Goal: Transaction & Acquisition: Purchase product/service

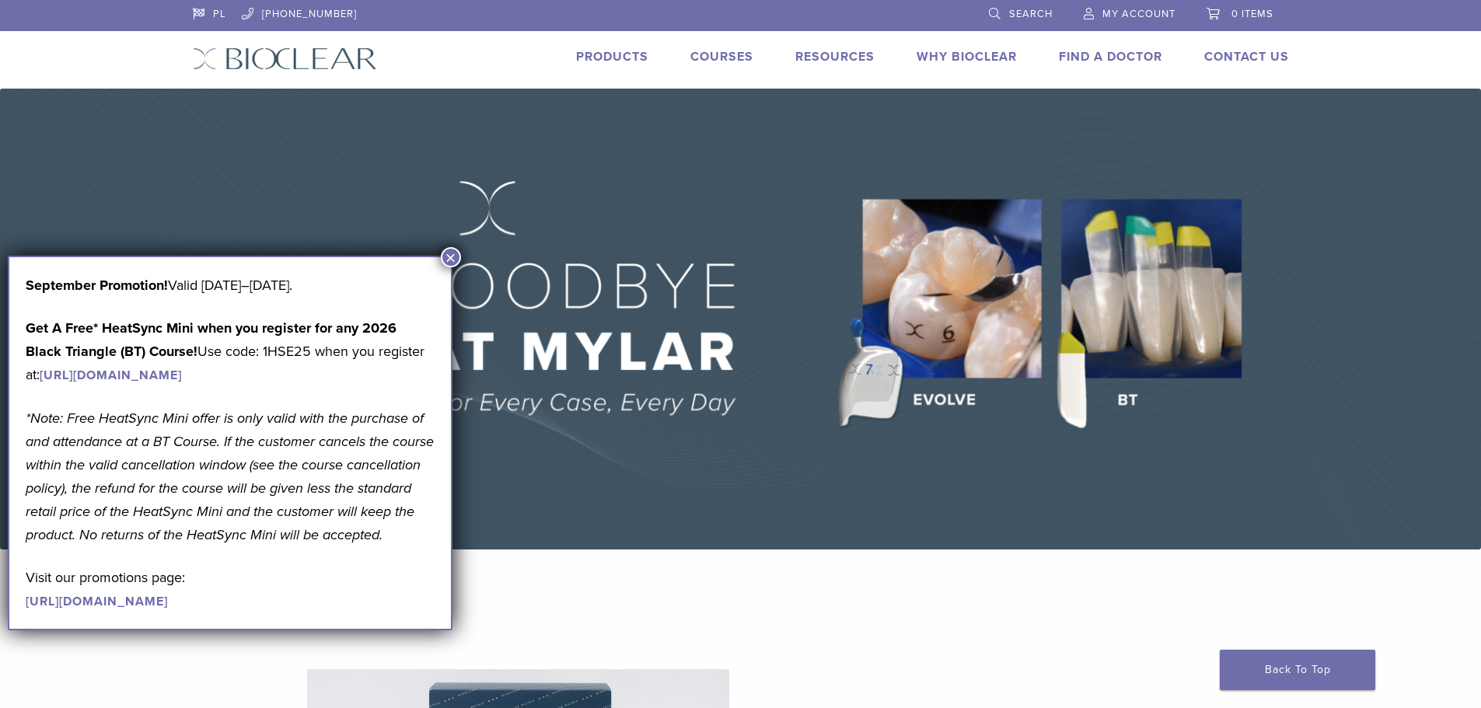
click at [621, 58] on link "Products" at bounding box center [612, 57] width 72 height 16
click at [456, 254] on button "×" at bounding box center [451, 257] width 20 height 20
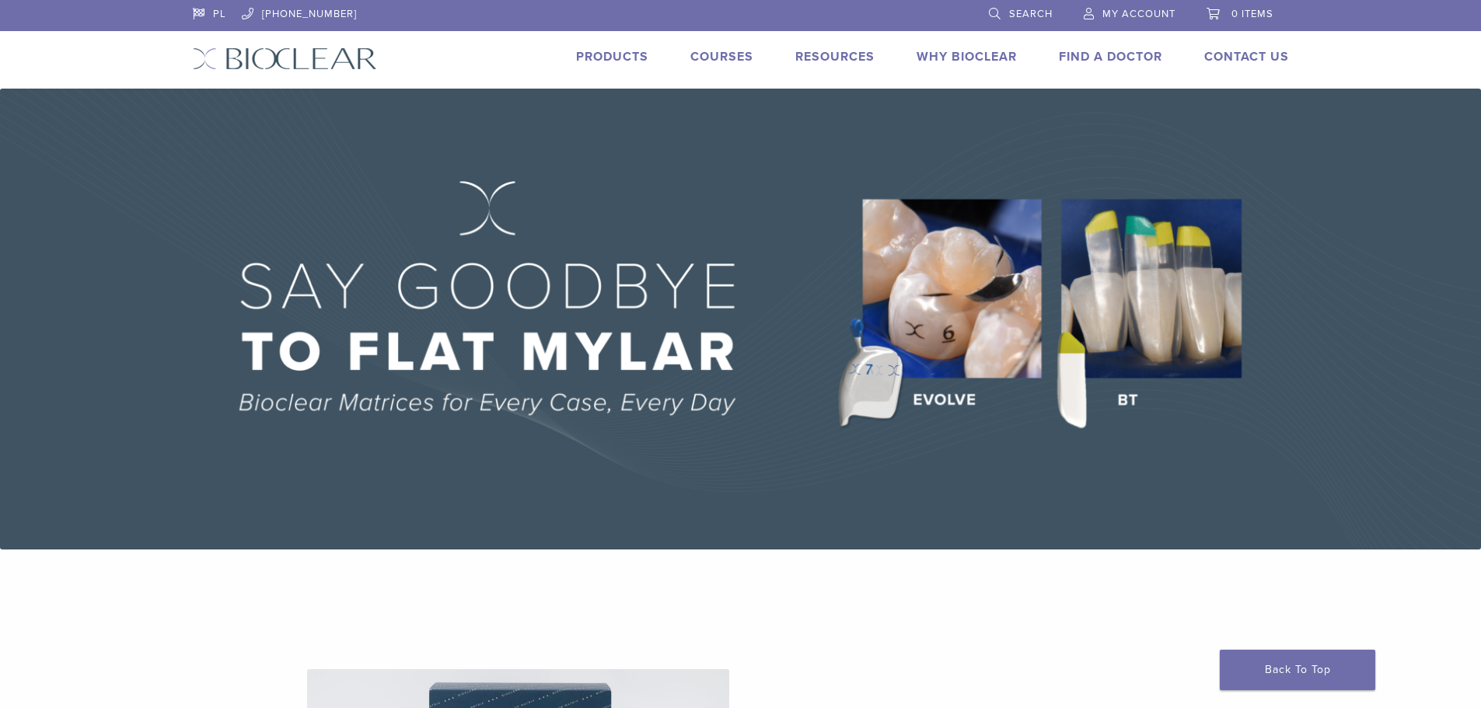
click at [607, 57] on link "Products" at bounding box center [612, 57] width 72 height 16
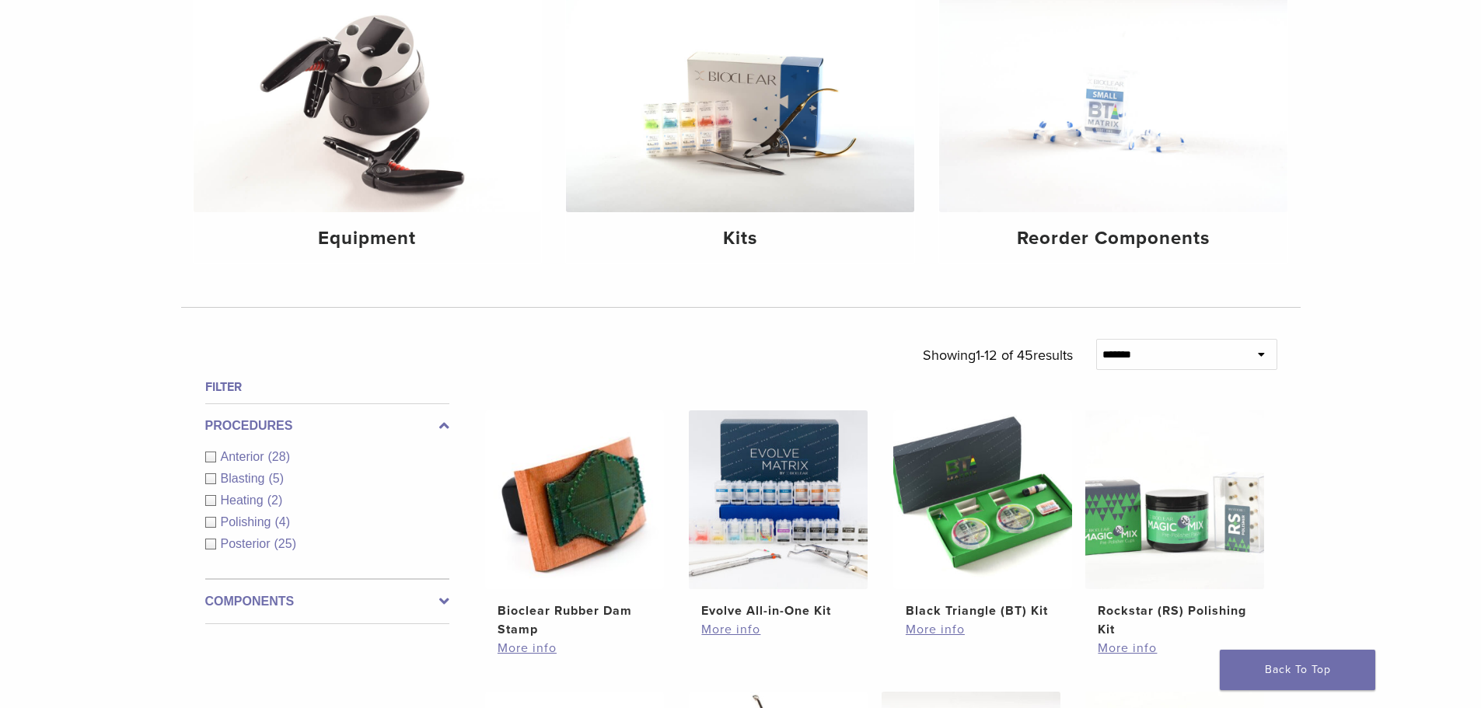
scroll to position [233, 0]
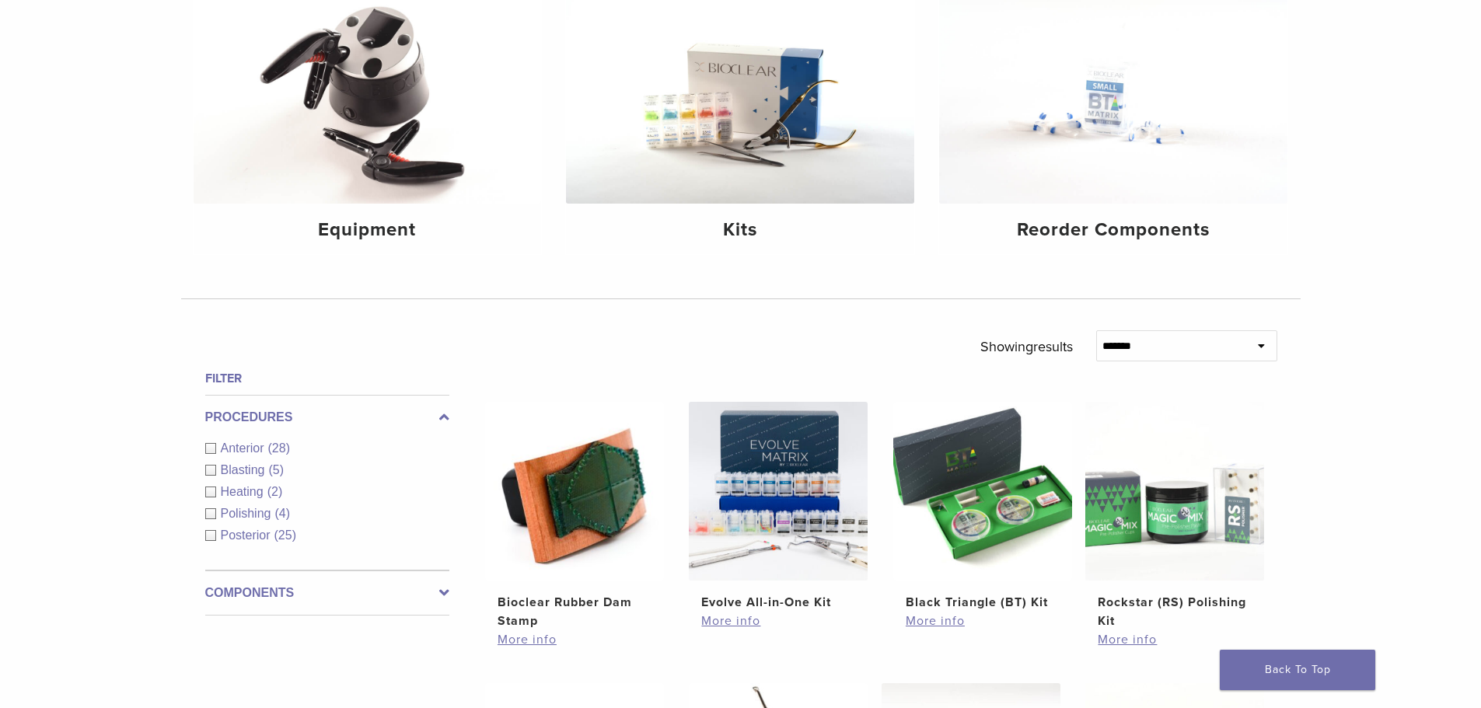
click at [208, 449] on div "Anterior (28)" at bounding box center [327, 448] width 244 height 19
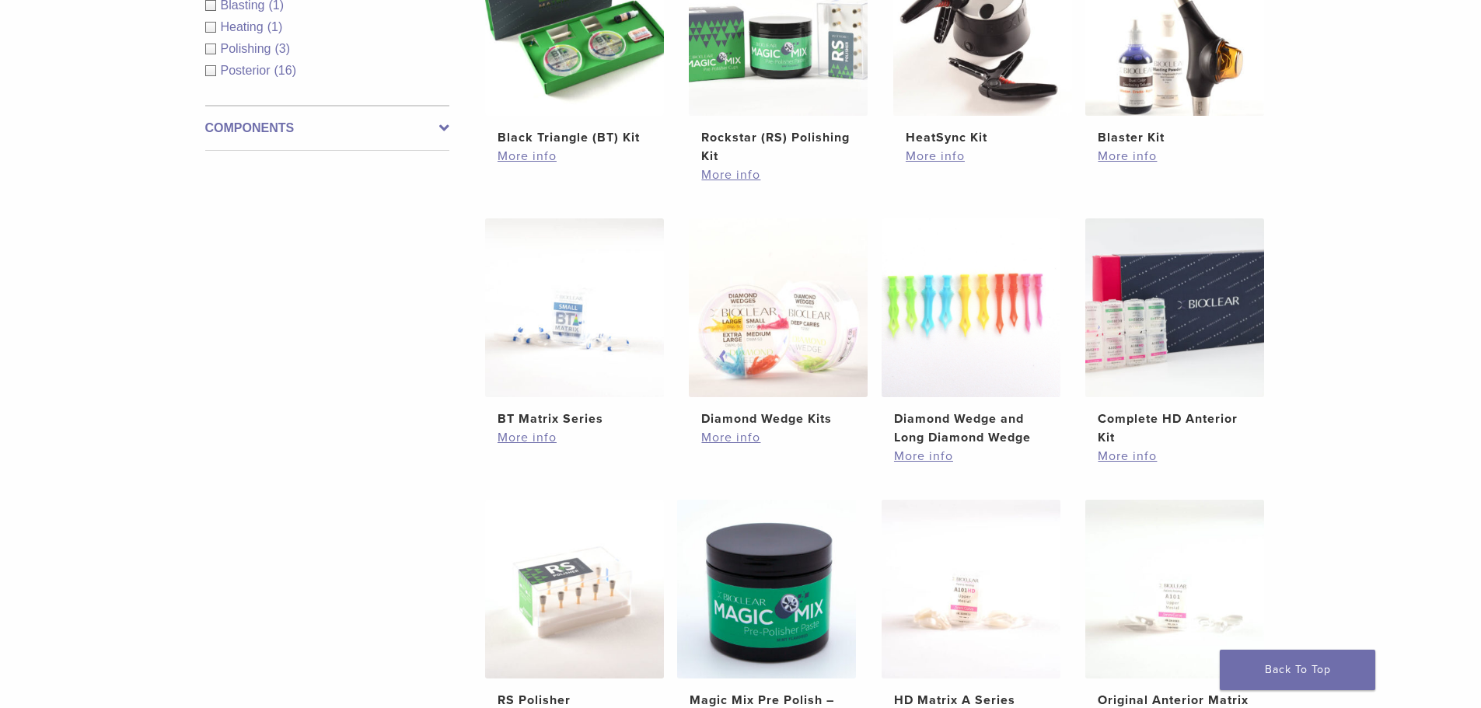
scroll to position [700, 0]
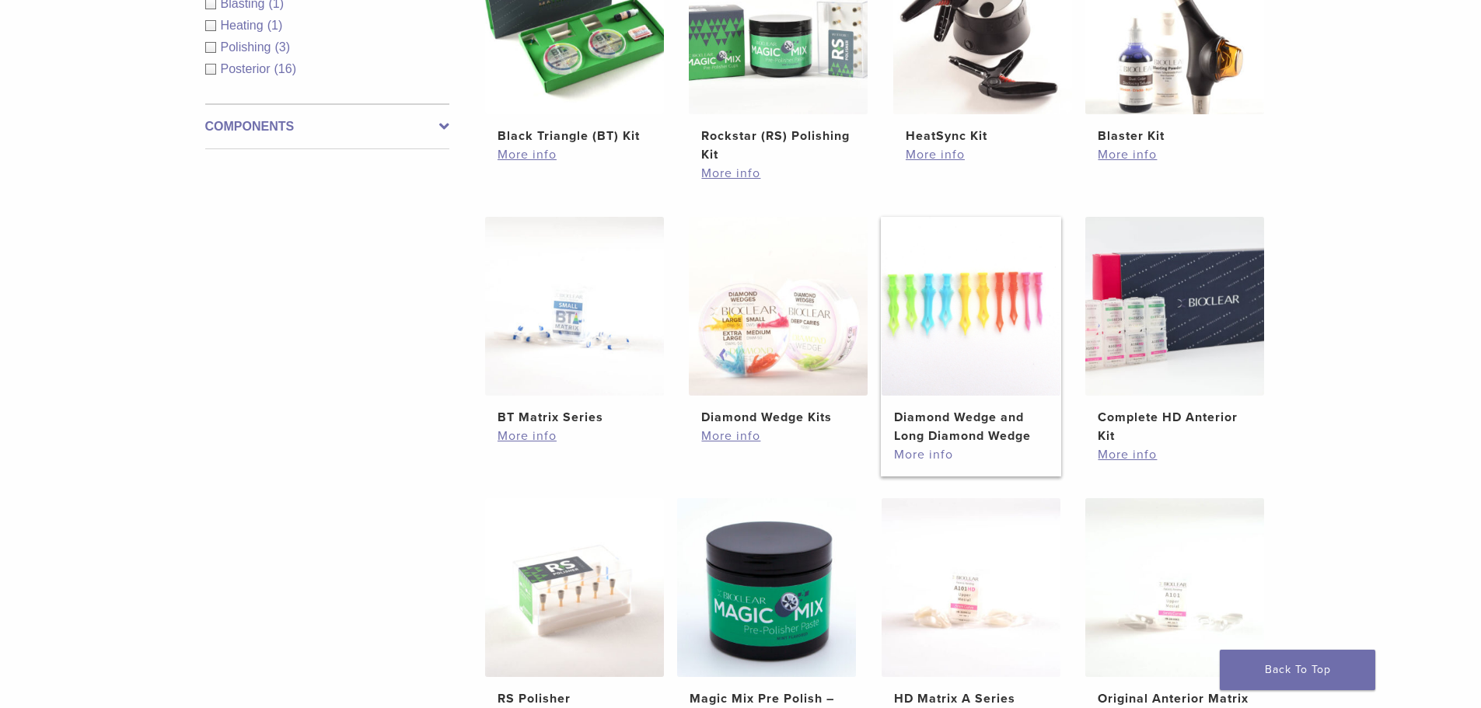
click at [939, 460] on link "More info" at bounding box center [971, 455] width 154 height 19
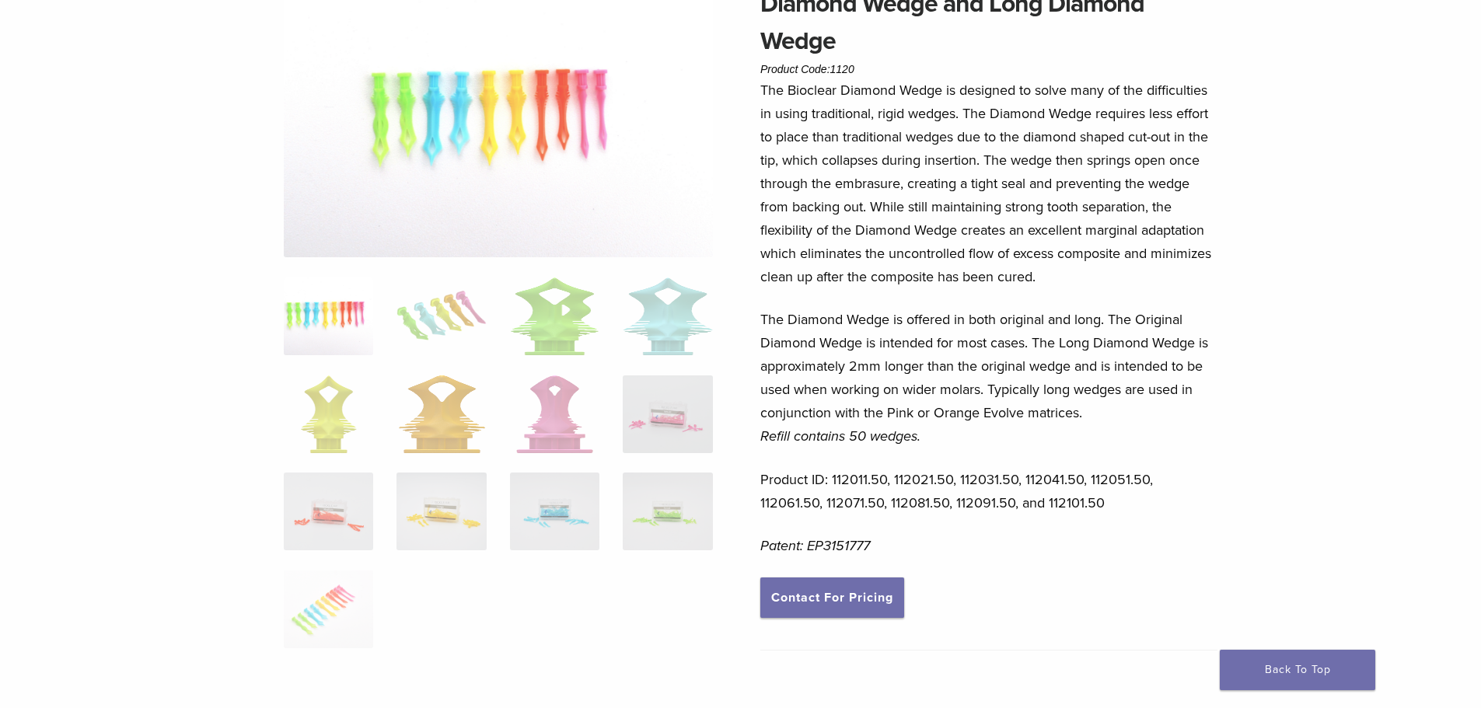
scroll to position [156, 0]
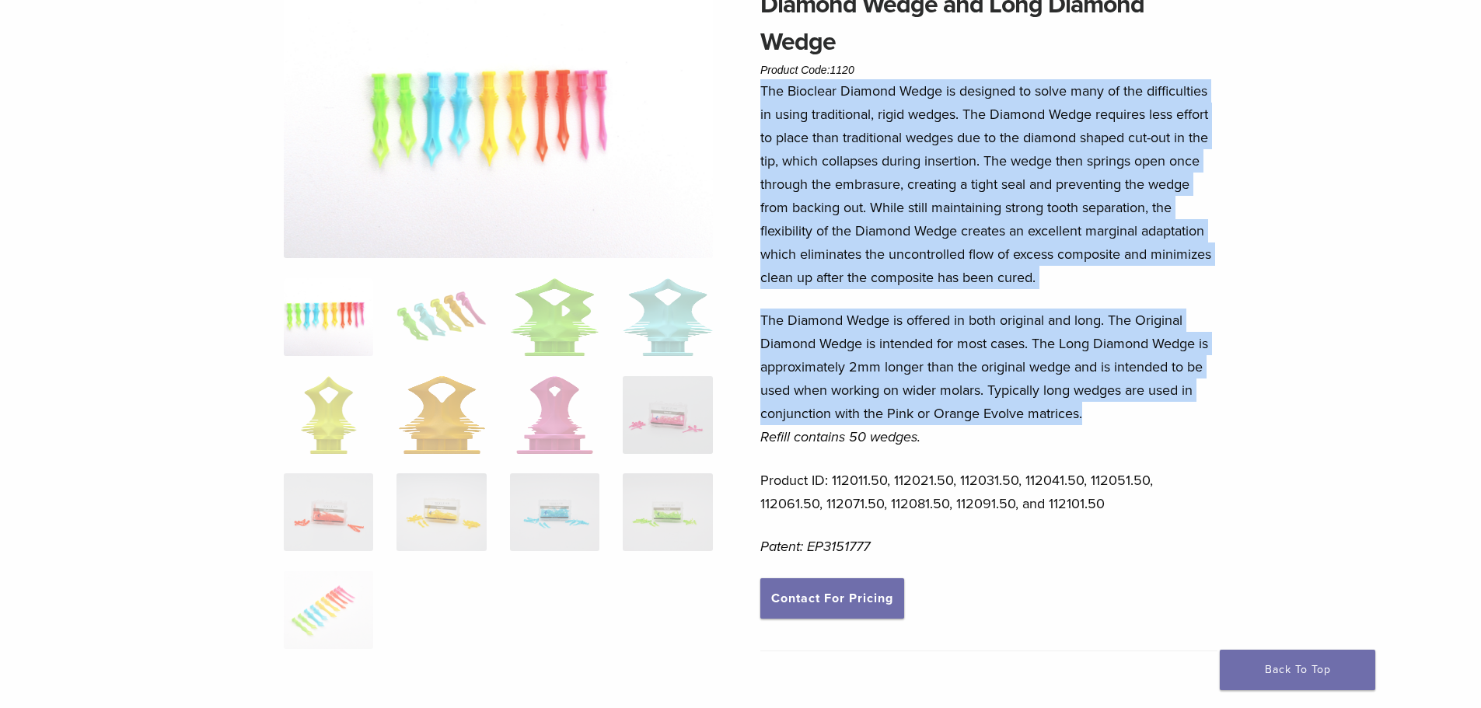
drag, startPoint x: 1089, startPoint y: 411, endPoint x: 757, endPoint y: 100, distance: 455.0
click at [757, 100] on div "Diamond Wedge and Long Diamond Wedge Product Code: 1120 $ 48.57 Diamond Wedge a…" at bounding box center [741, 502] width 1120 height 1032
copy div "The Bioclear Diamond Wedge is designed to solve many of the difficulties in usi…"
